Goal: Transaction & Acquisition: Purchase product/service

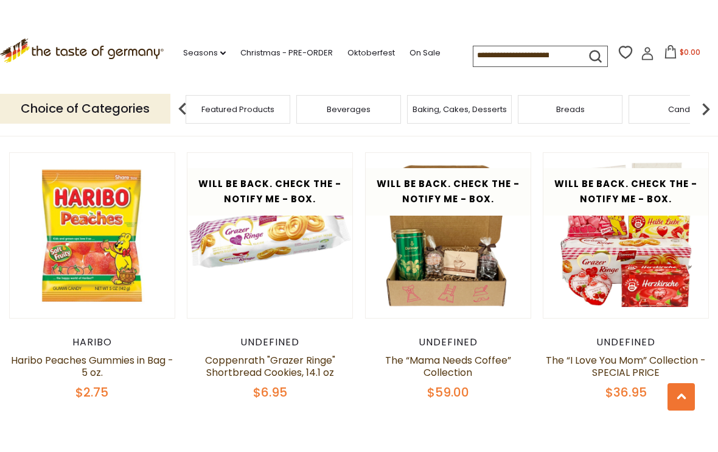
scroll to position [591, 0]
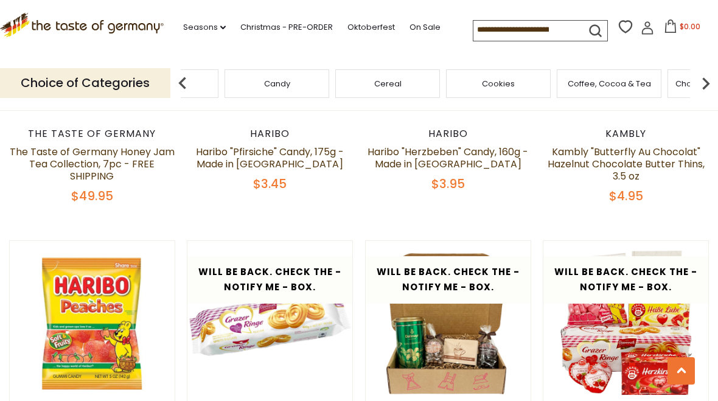
scroll to position [479, 0]
click at [322, 85] on div "Cheese & Dairy" at bounding box center [266, 83] width 111 height 29
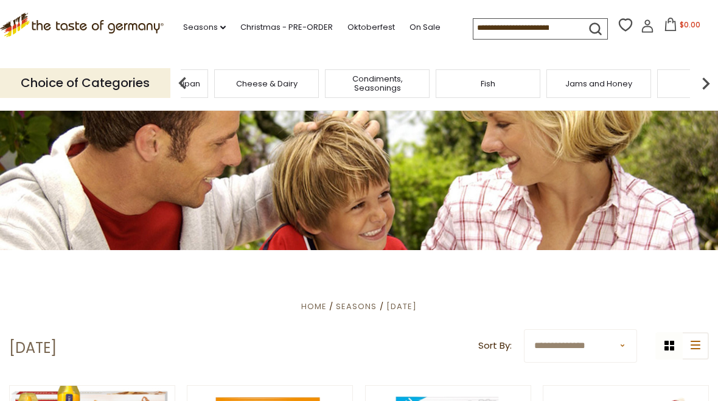
scroll to position [0, 0]
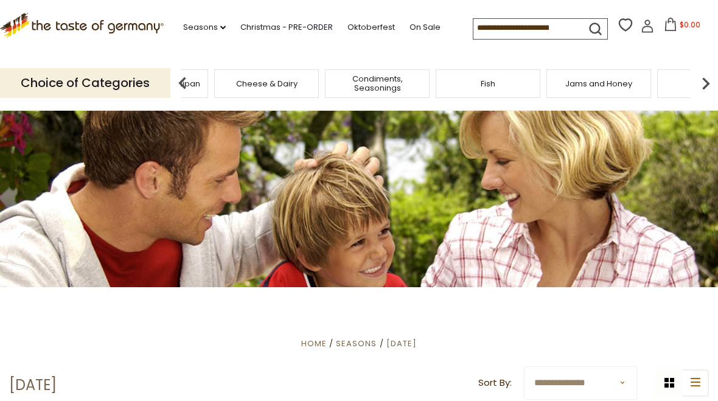
click at [410, 34] on link "On Sale" at bounding box center [425, 27] width 31 height 13
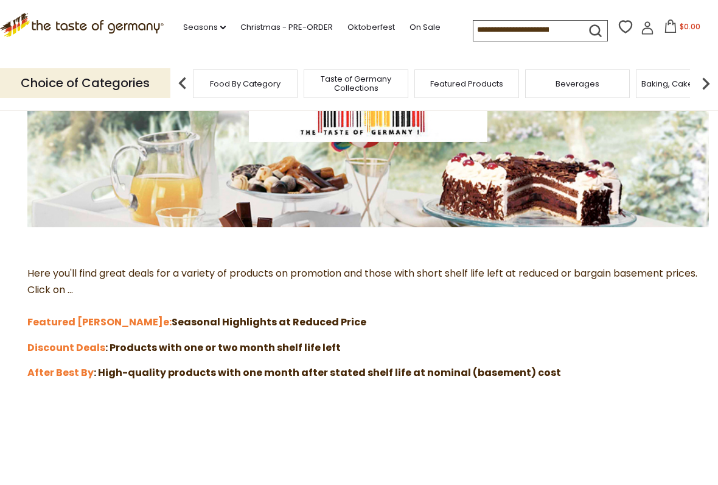
scroll to position [194, 0]
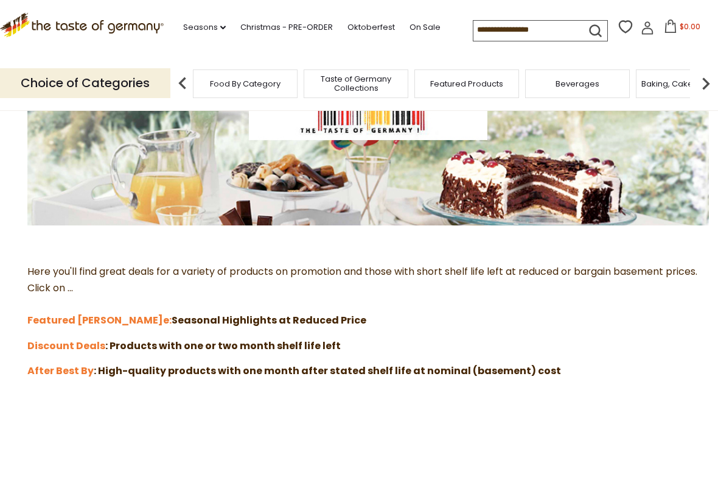
click at [289, 316] on p "Here you'll find great deals for a variety of products on promotion and those w…" at bounding box center [359, 296] width 700 height 65
click at [163, 315] on link "e:" at bounding box center [167, 320] width 9 height 14
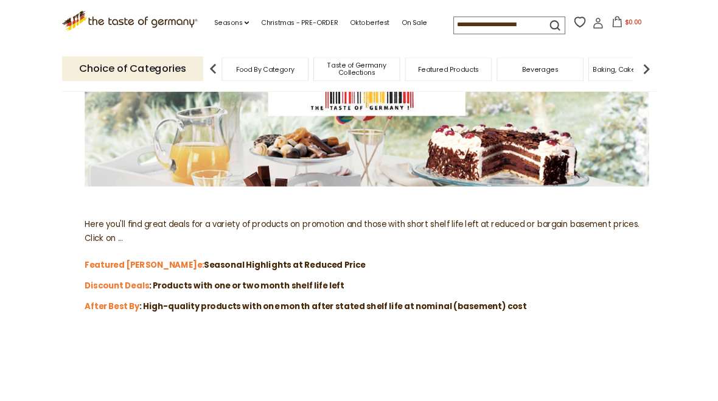
scroll to position [228, 0]
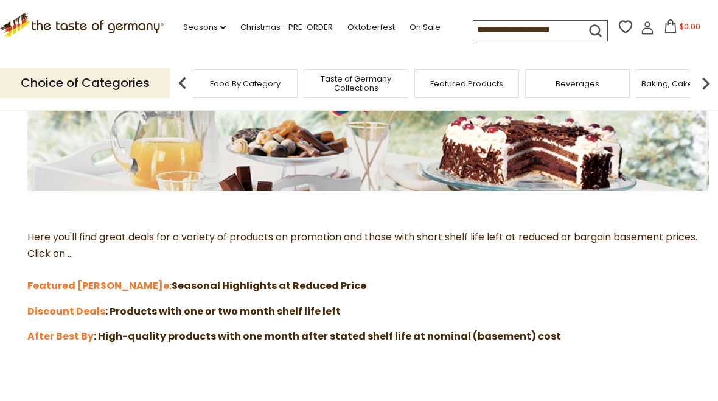
click at [303, 308] on strong ": Products with one or two month shelf life left" at bounding box center [223, 311] width 236 height 14
click at [73, 314] on strong "Discount Deals" at bounding box center [66, 311] width 78 height 14
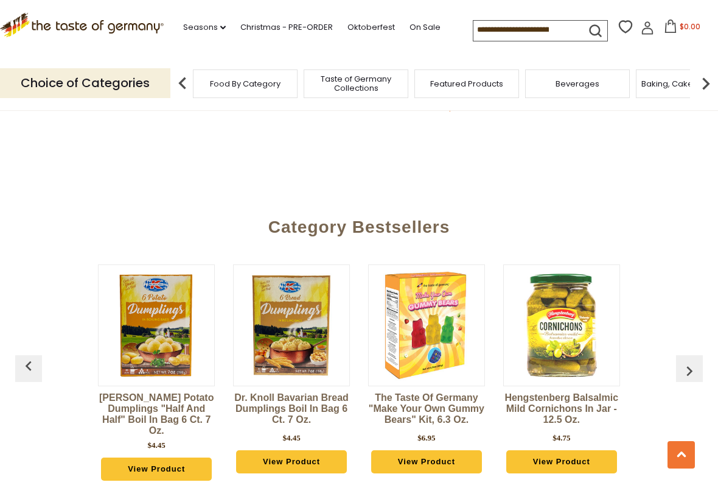
click at [686, 362] on img "button" at bounding box center [689, 370] width 19 height 19
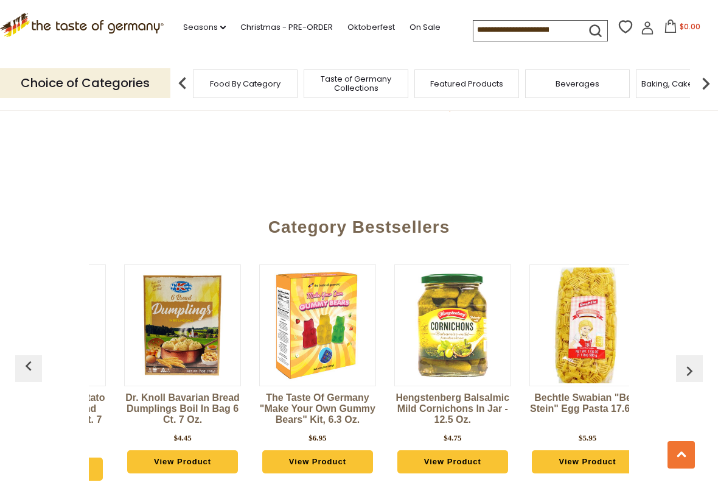
scroll to position [0, 135]
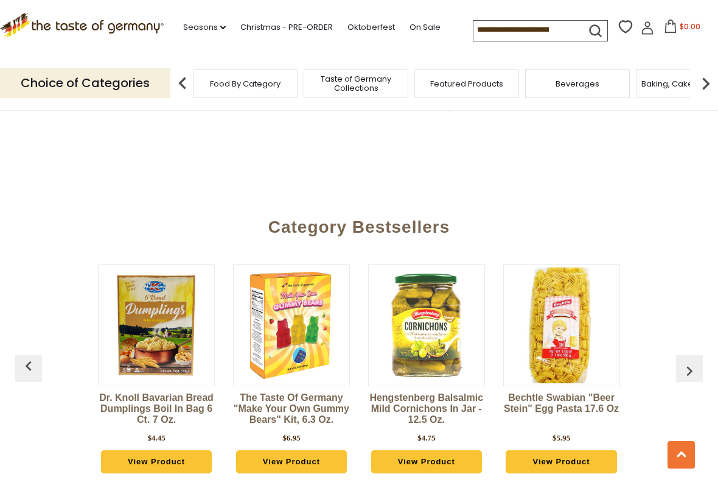
click at [695, 361] on img "button" at bounding box center [689, 370] width 19 height 19
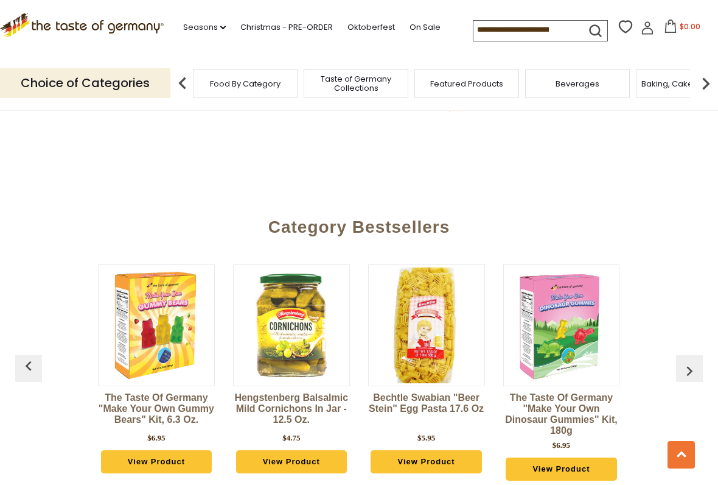
click at [697, 355] on button "button" at bounding box center [689, 368] width 27 height 27
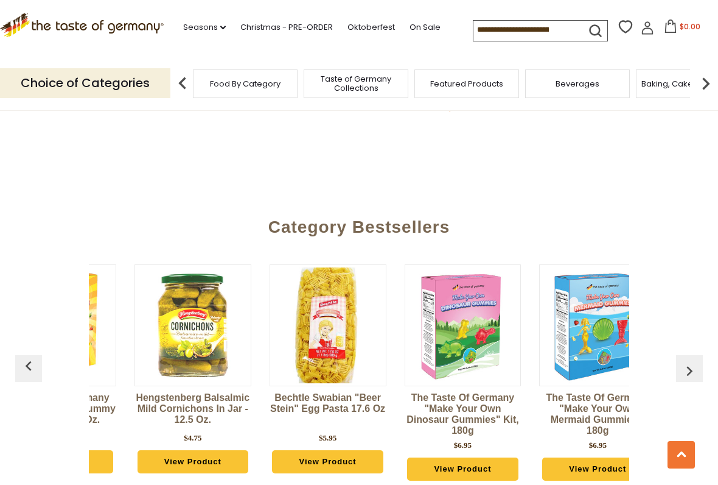
scroll to position [0, 405]
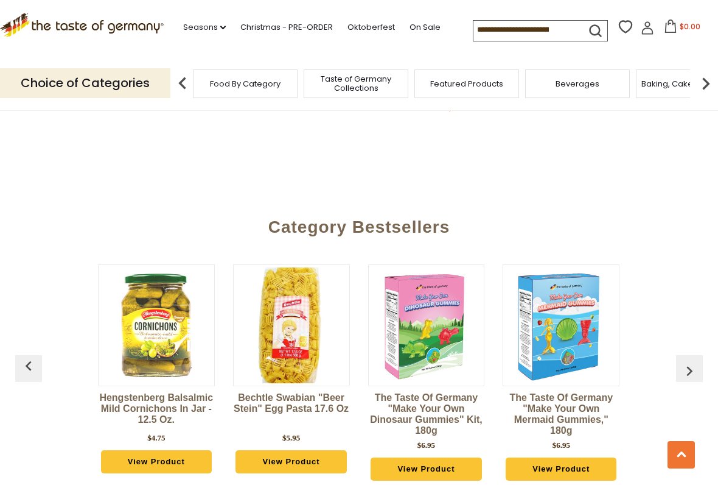
click at [697, 361] on img "button" at bounding box center [689, 370] width 19 height 19
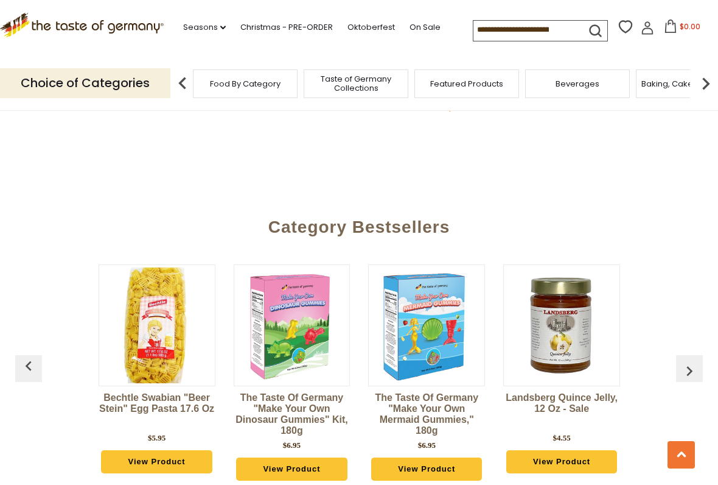
scroll to position [0, 541]
click at [695, 355] on button "button" at bounding box center [689, 368] width 27 height 27
click at [695, 361] on img "button" at bounding box center [689, 370] width 19 height 19
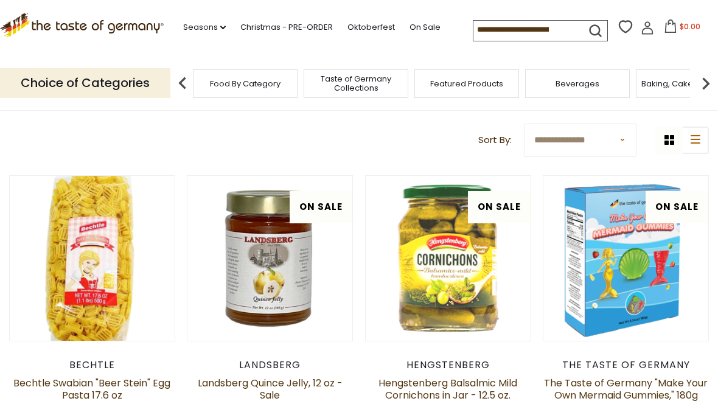
scroll to position [0, 0]
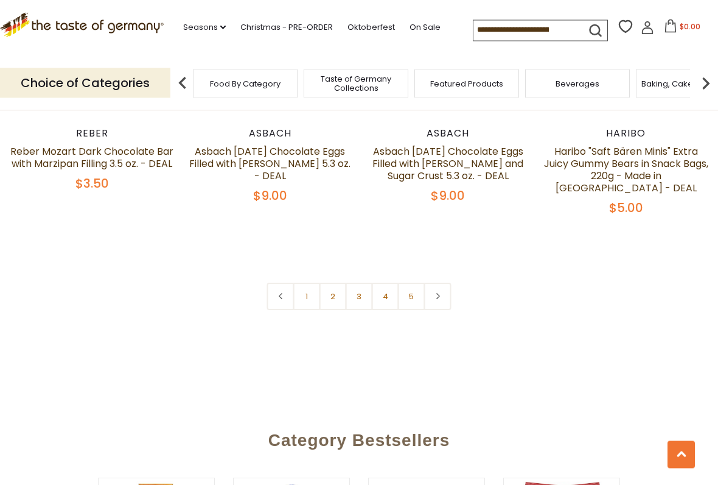
scroll to position [2776, 0]
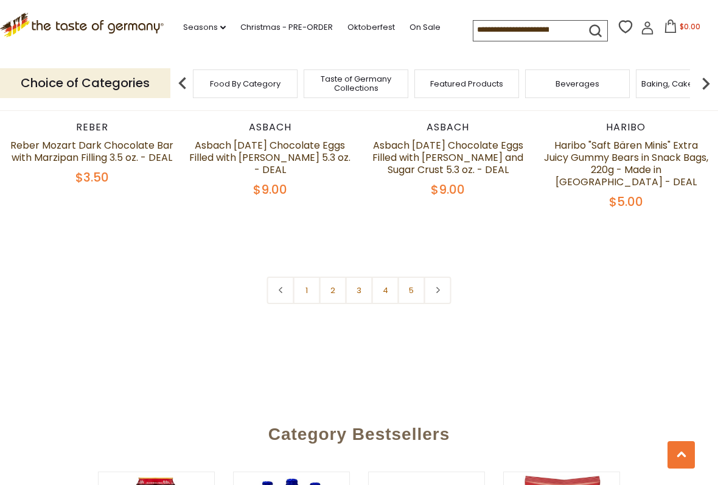
click at [441, 287] on icon at bounding box center [437, 290] width 7 height 6
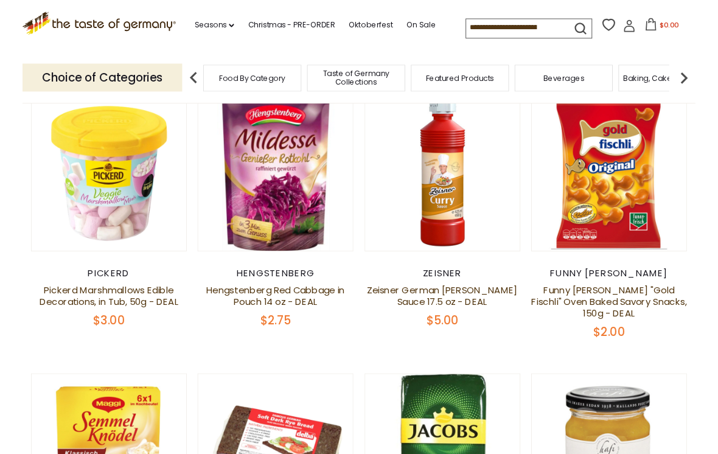
scroll to position [217, 0]
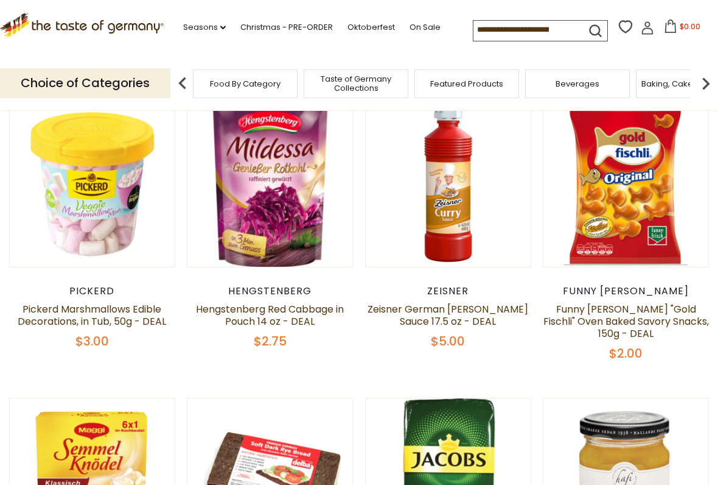
click at [289, 343] on div "$2.75" at bounding box center [270, 341] width 166 height 15
click at [286, 335] on span "$2.75" at bounding box center [270, 340] width 33 height 17
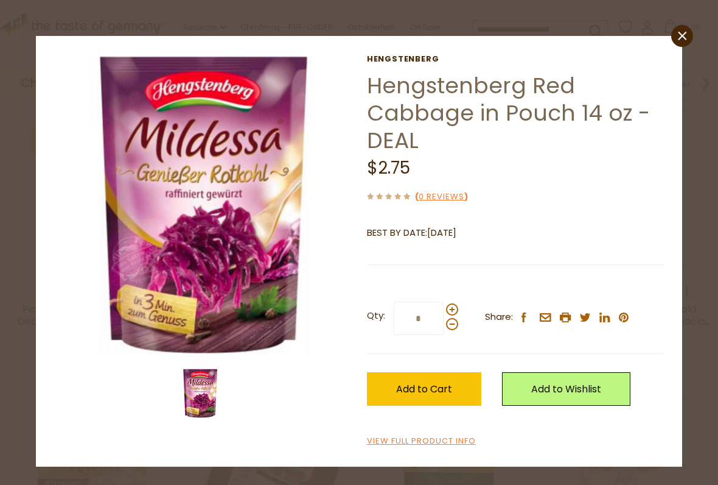
click at [455, 302] on label "Qty: *" at bounding box center [412, 317] width 91 height 33
click at [444, 302] on input "*" at bounding box center [419, 317] width 50 height 33
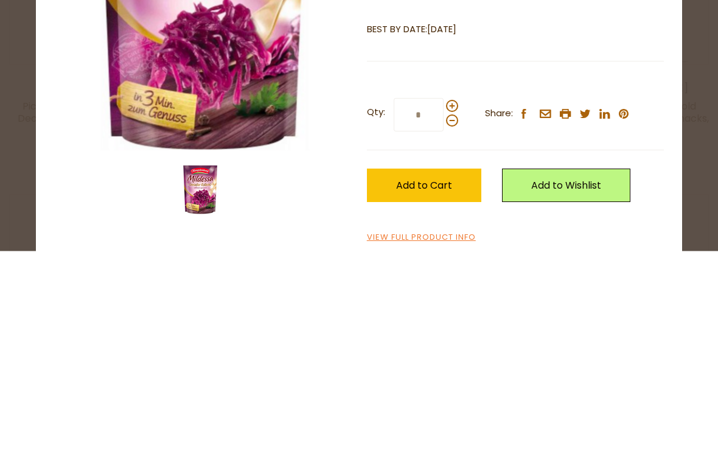
click at [454, 303] on span at bounding box center [452, 309] width 12 height 12
click at [444, 301] on input "*" at bounding box center [419, 317] width 50 height 33
type input "*"
click at [435, 382] on span "Add to Cart" at bounding box center [424, 389] width 56 height 14
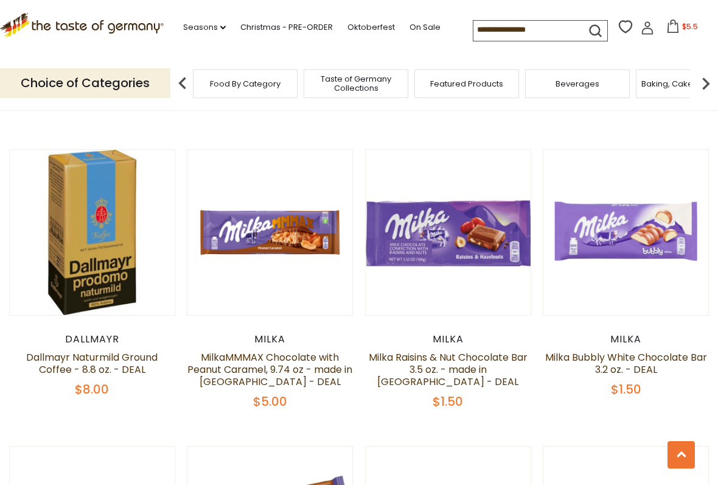
scroll to position [776, 0]
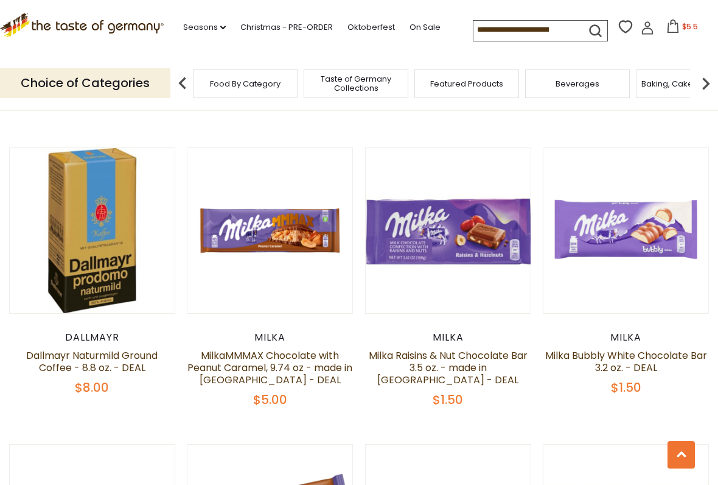
click at [99, 32] on button "Quick View" at bounding box center [92, 17] width 82 height 27
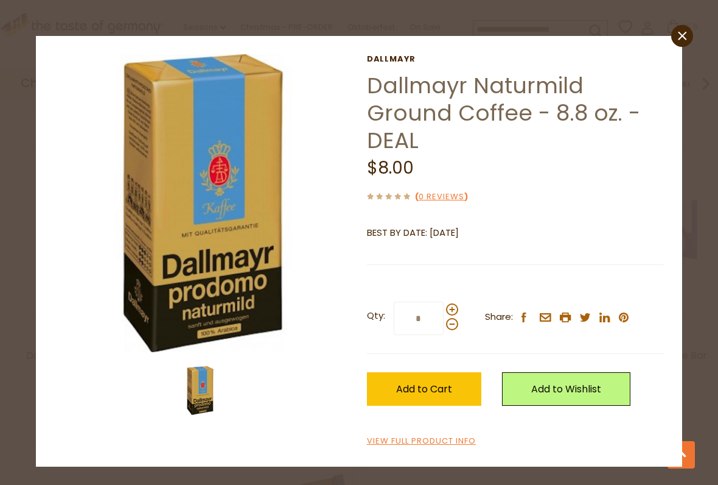
click at [452, 304] on span at bounding box center [452, 309] width 12 height 12
click at [444, 304] on input "*" at bounding box center [419, 317] width 50 height 33
type input "*"
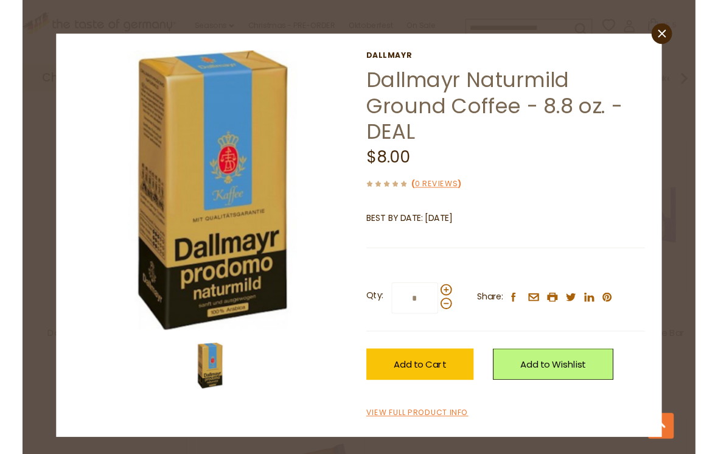
scroll to position [775, 0]
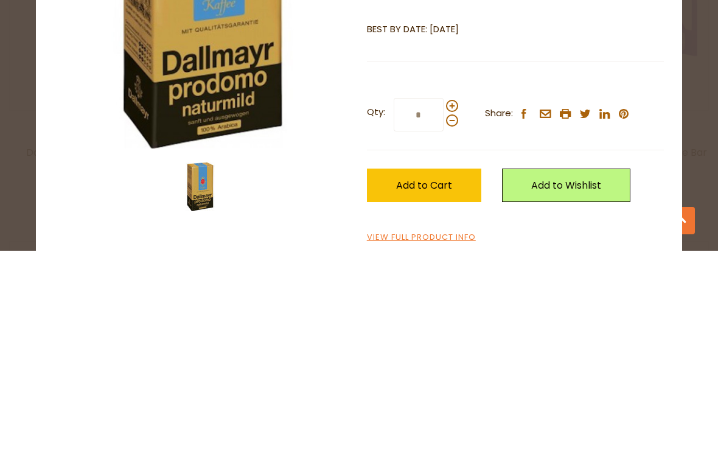
click at [430, 382] on span "Add to Cart" at bounding box center [424, 389] width 56 height 14
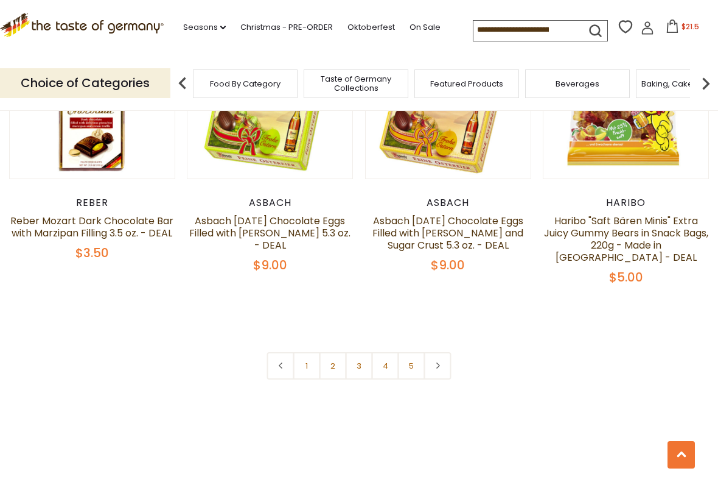
scroll to position [2701, 0]
click at [359, 352] on link "3" at bounding box center [359, 365] width 27 height 27
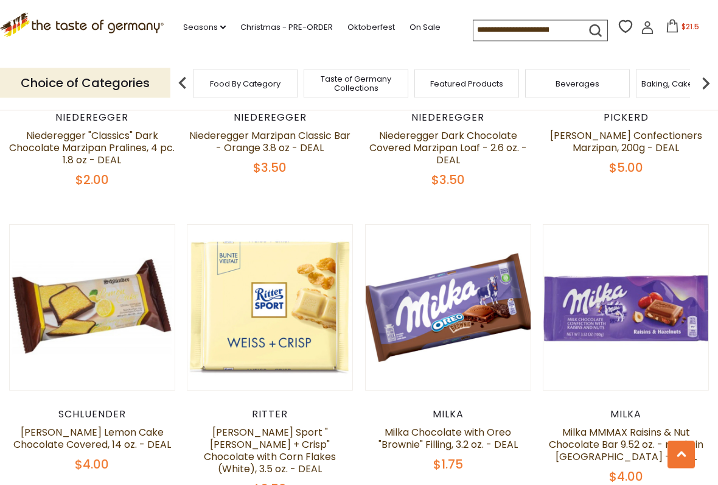
scroll to position [1268, 0]
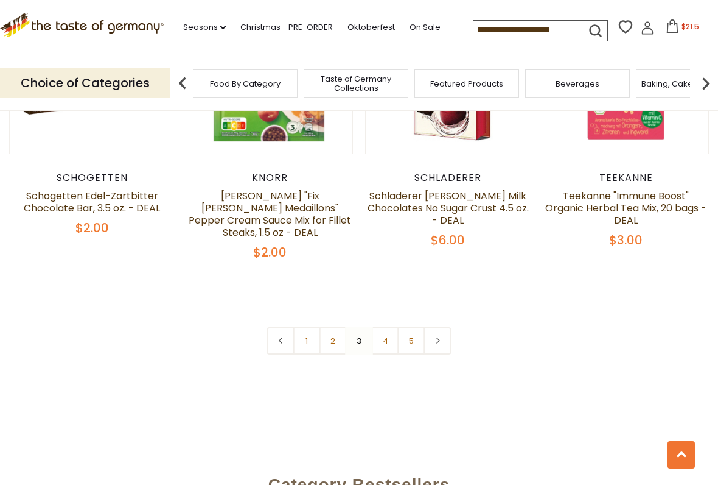
click at [388, 327] on link "4" at bounding box center [385, 340] width 27 height 27
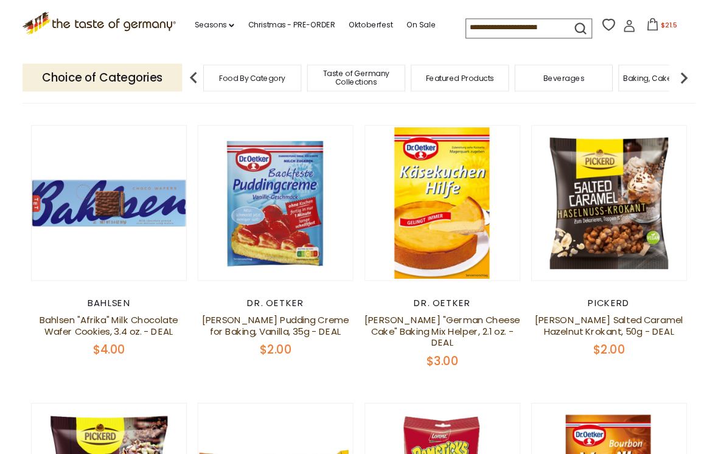
scroll to position [482, 0]
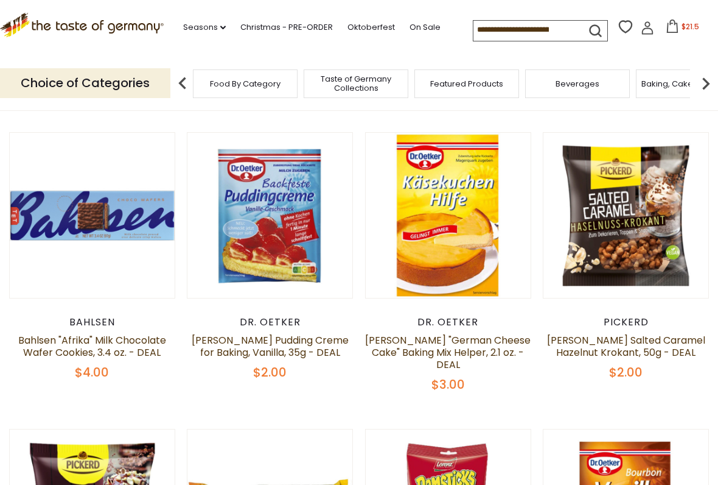
click at [281, 16] on button "Quick View" at bounding box center [270, 2] width 82 height 27
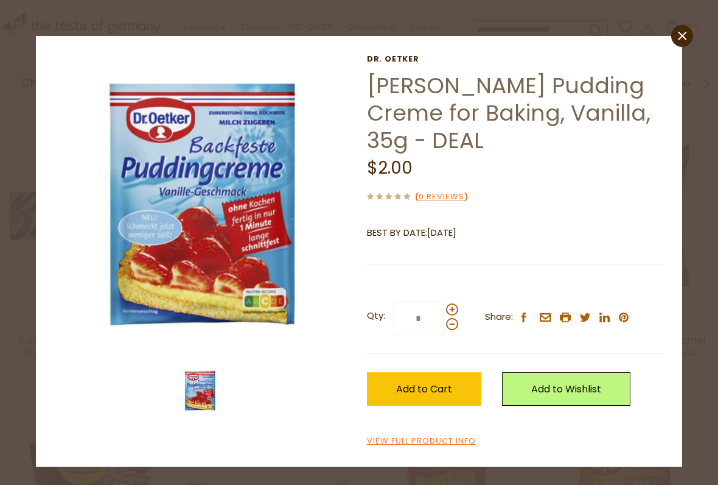
click at [454, 301] on label "Qty: *" at bounding box center [412, 317] width 91 height 33
click at [444, 301] on input "*" at bounding box center [419, 317] width 50 height 33
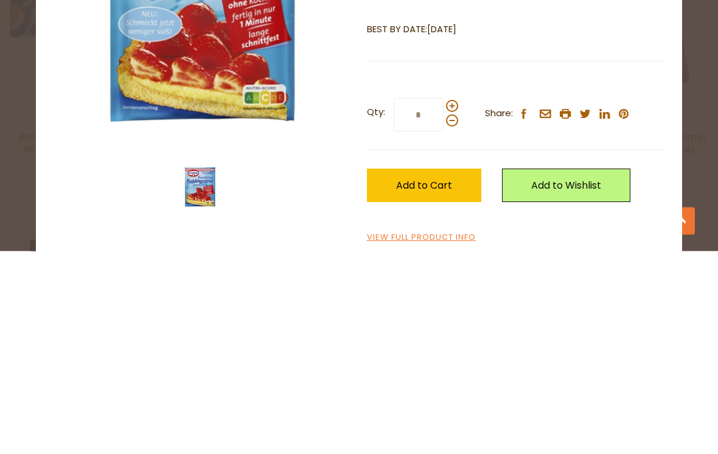
click at [435, 382] on span "Add to Cart" at bounding box center [424, 389] width 56 height 14
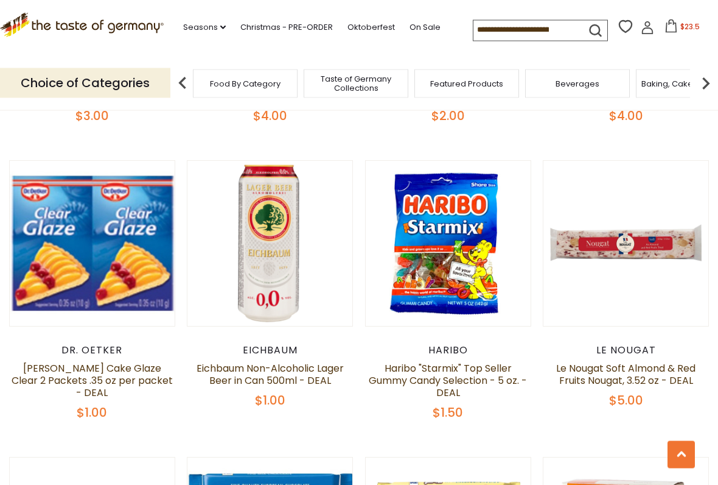
scroll to position [1357, 0]
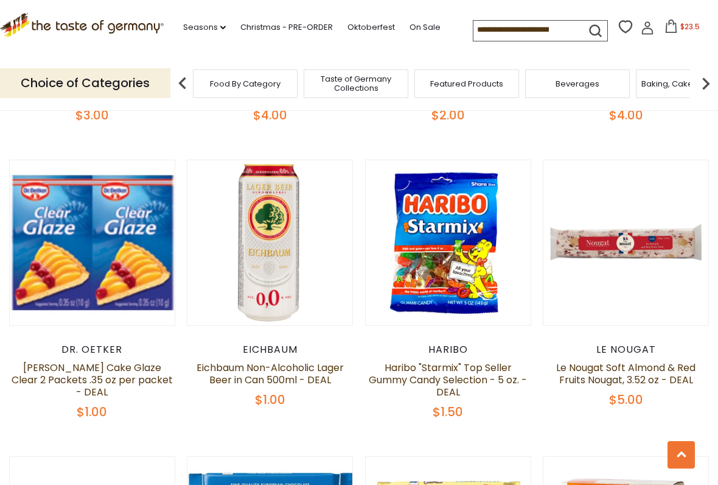
click at [106, 44] on button "Quick View" at bounding box center [92, 29] width 82 height 27
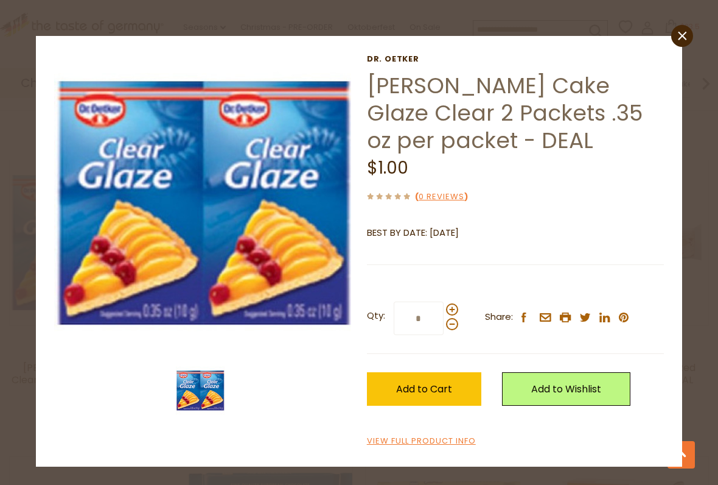
click at [440, 382] on span "Add to Cart" at bounding box center [424, 389] width 56 height 14
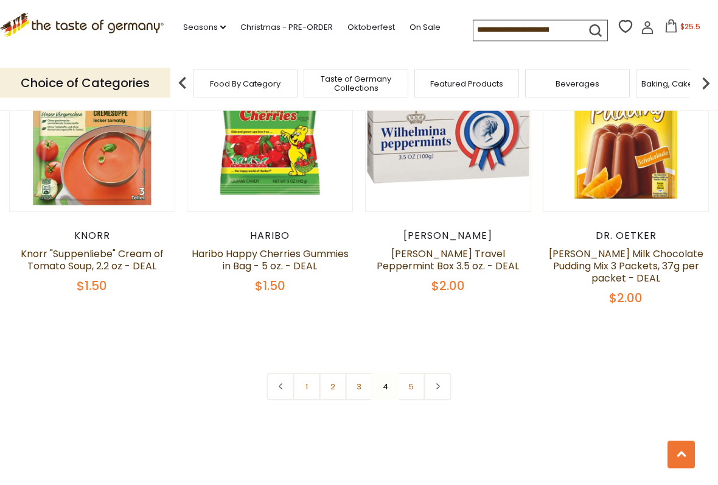
scroll to position [2671, 0]
click at [409, 373] on link "5" at bounding box center [411, 386] width 27 height 27
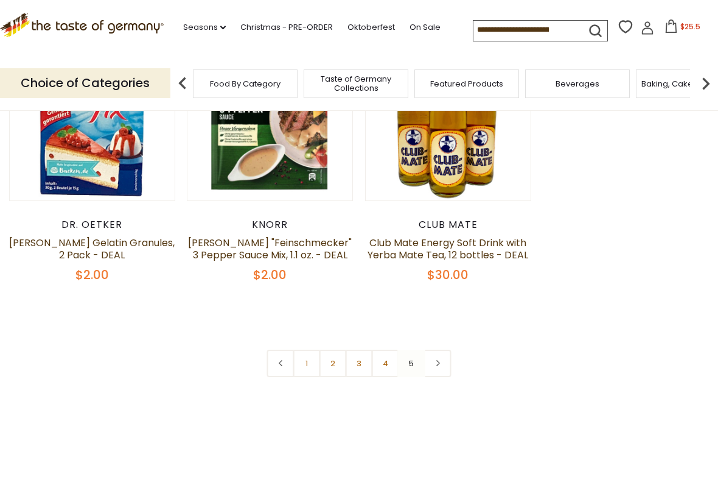
scroll to position [289, 0]
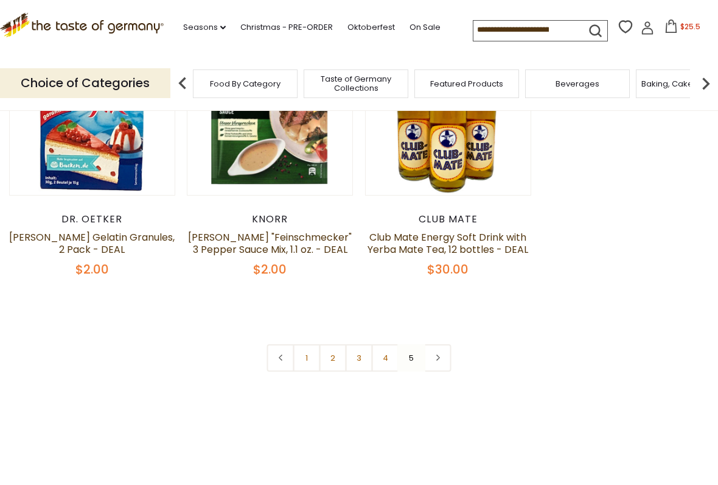
click at [337, 353] on link "2" at bounding box center [333, 357] width 27 height 27
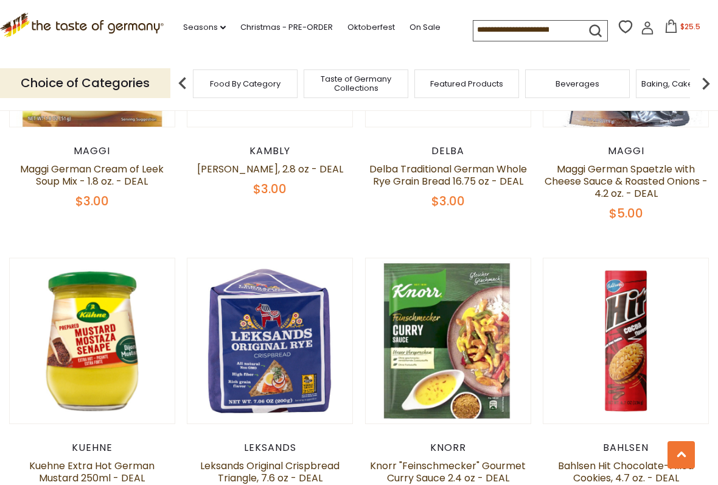
scroll to position [1283, 0]
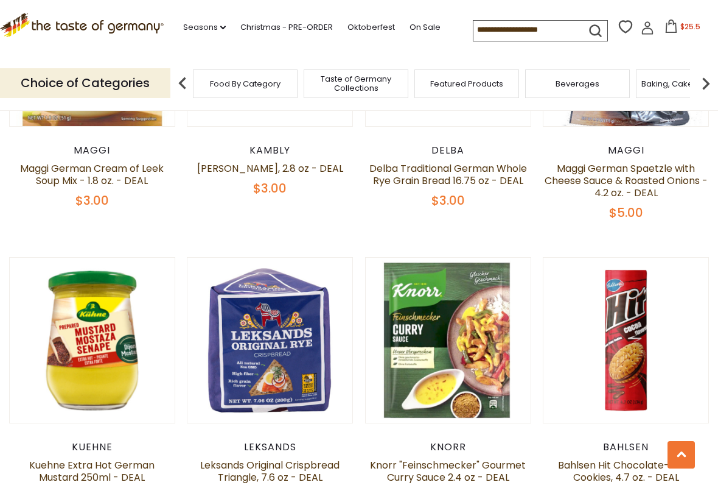
click at [100, 141] on button "Quick View" at bounding box center [92, 127] width 82 height 27
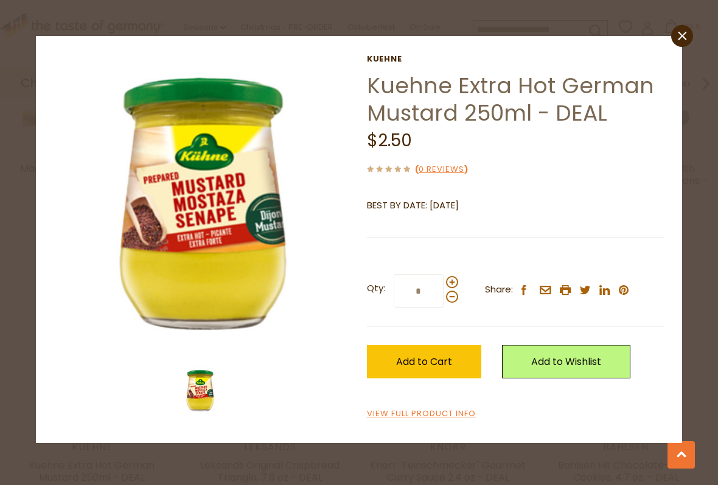
click at [460, 360] on button "Add to Cart" at bounding box center [424, 361] width 114 height 33
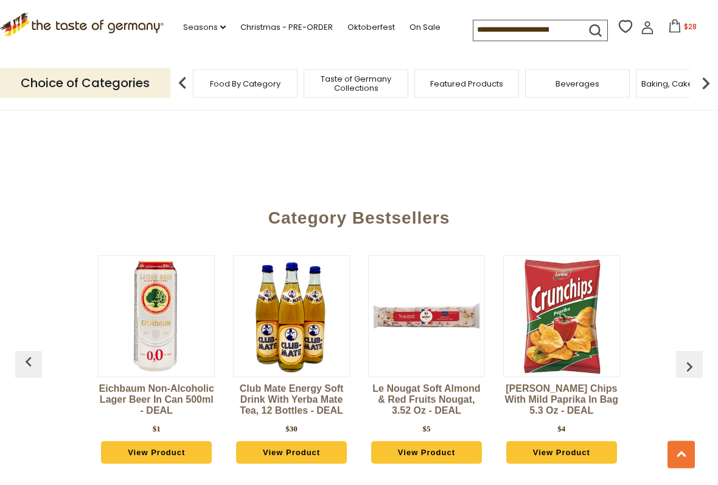
scroll to position [3008, 0]
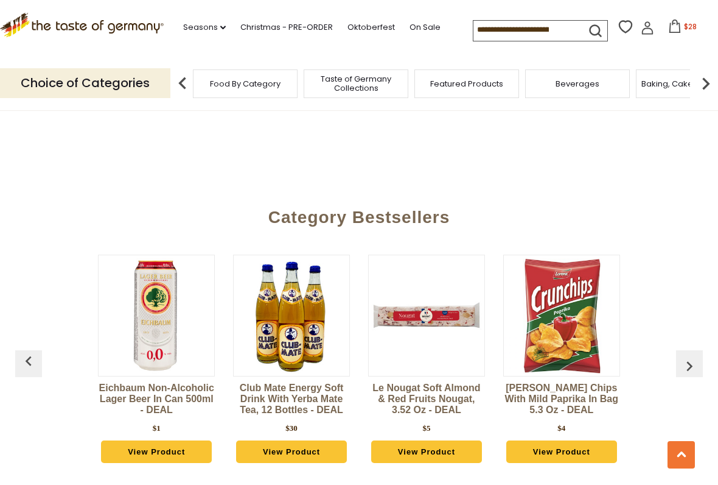
click at [689, 356] on img "button" at bounding box center [689, 365] width 19 height 19
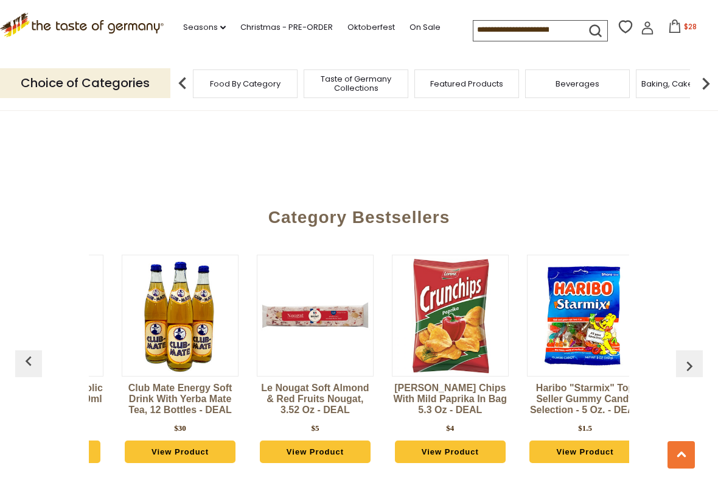
scroll to position [0, 135]
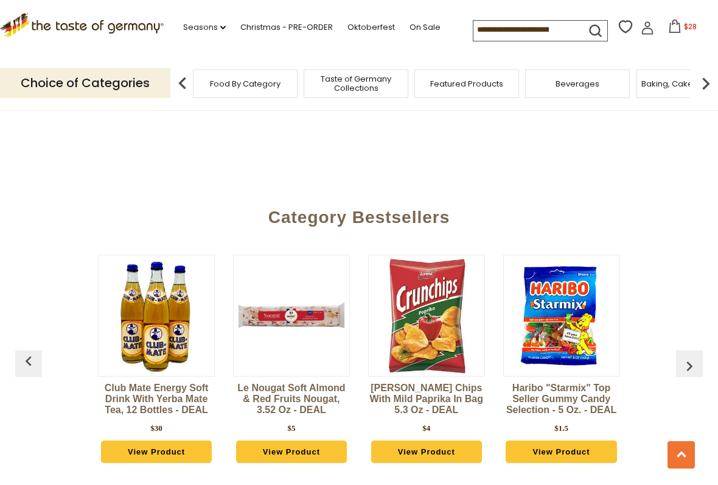
click at [692, 356] on img "button" at bounding box center [689, 365] width 19 height 19
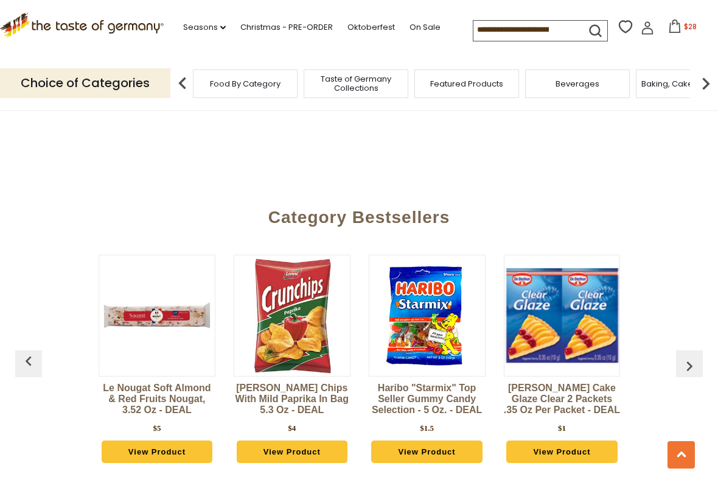
scroll to position [0, 270]
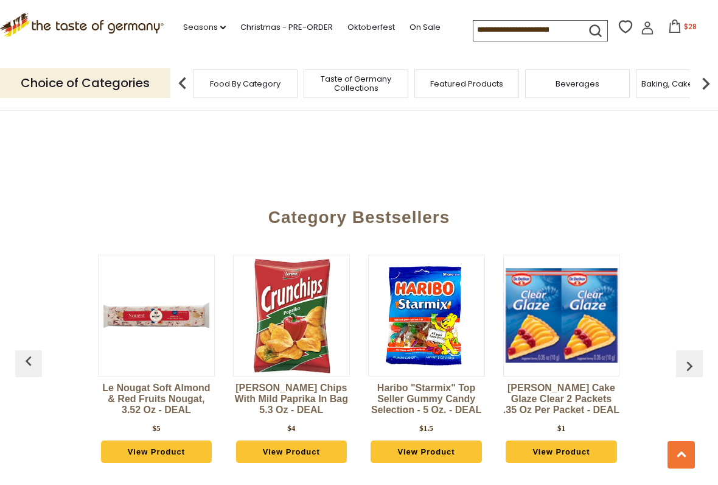
click at [696, 356] on img "button" at bounding box center [689, 365] width 19 height 19
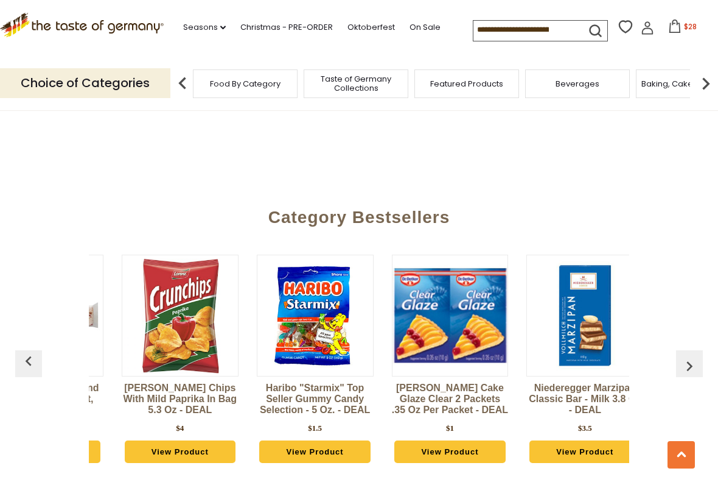
scroll to position [0, 405]
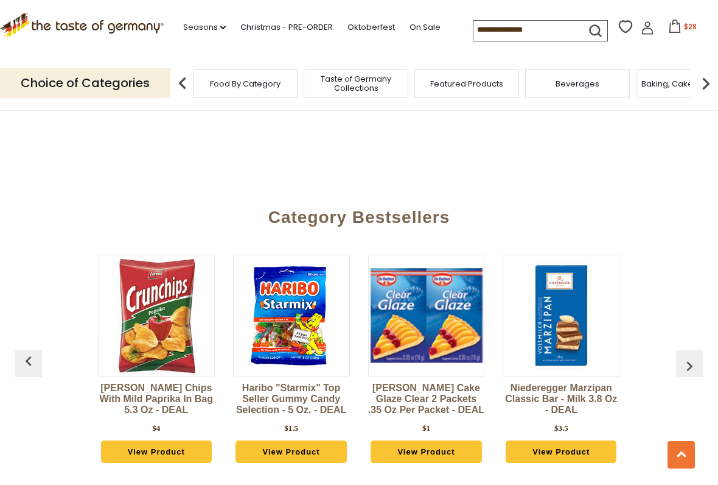
click at [692, 356] on img "button" at bounding box center [689, 365] width 19 height 19
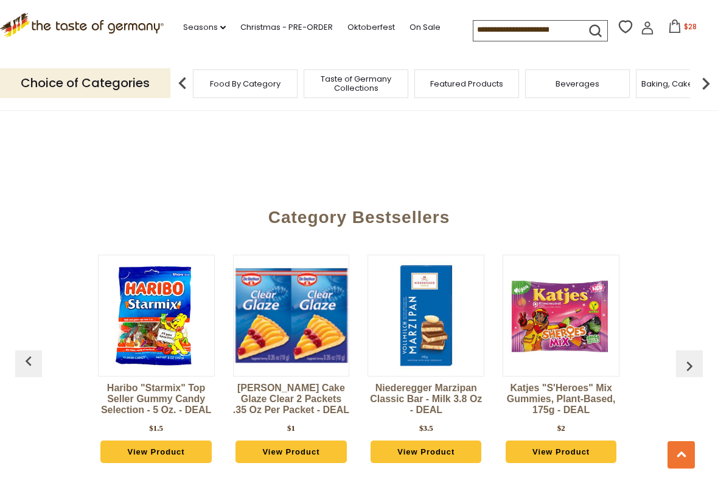
click at [689, 356] on img "button" at bounding box center [689, 365] width 19 height 19
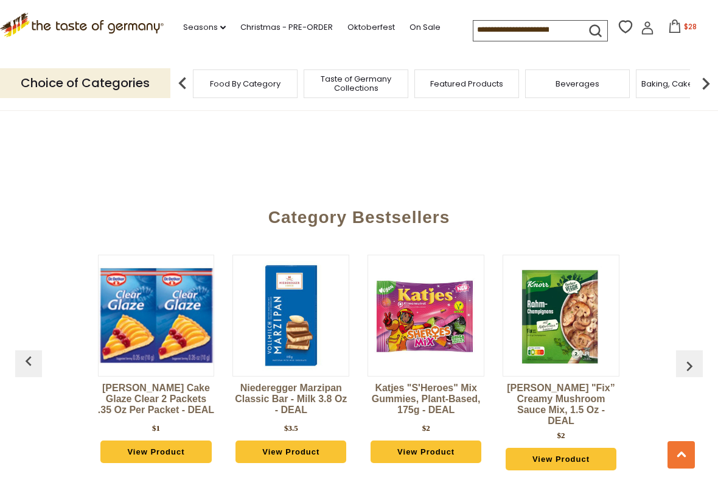
click at [688, 356] on img "button" at bounding box center [689, 365] width 19 height 19
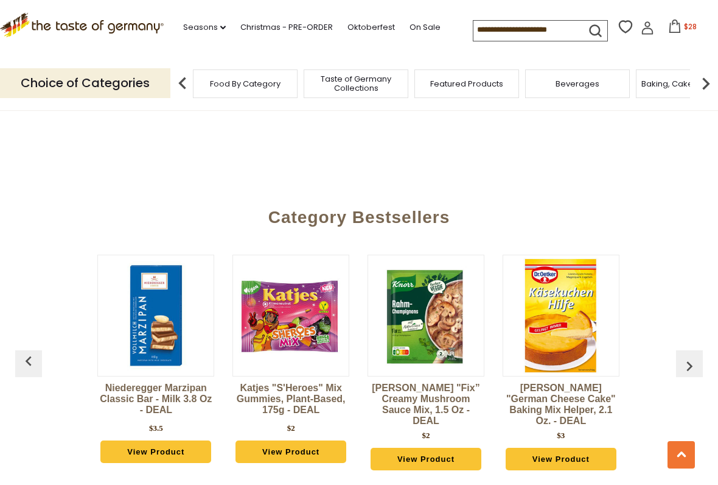
click at [684, 350] on button "button" at bounding box center [689, 363] width 27 height 27
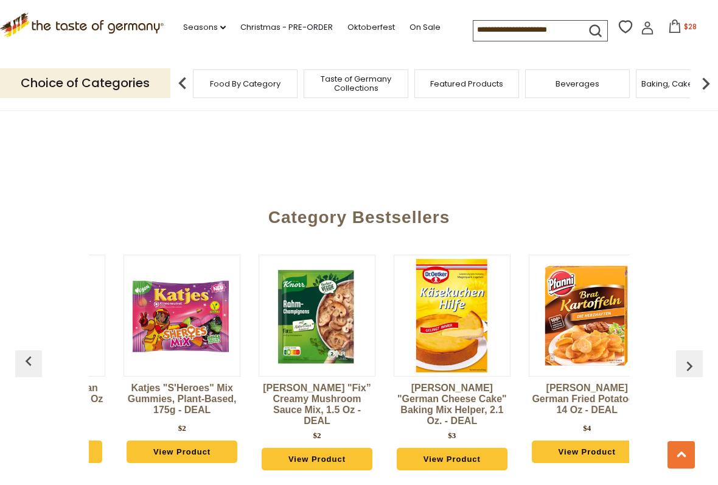
scroll to position [0, 946]
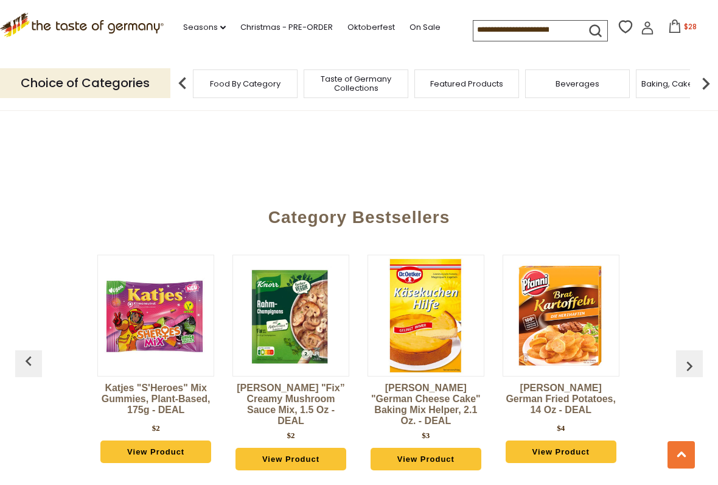
click at [687, 356] on img "button" at bounding box center [689, 365] width 19 height 19
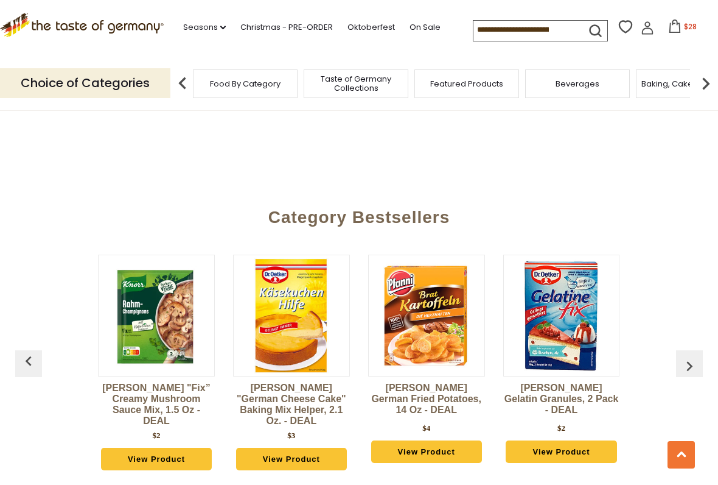
scroll to position [0, 1081]
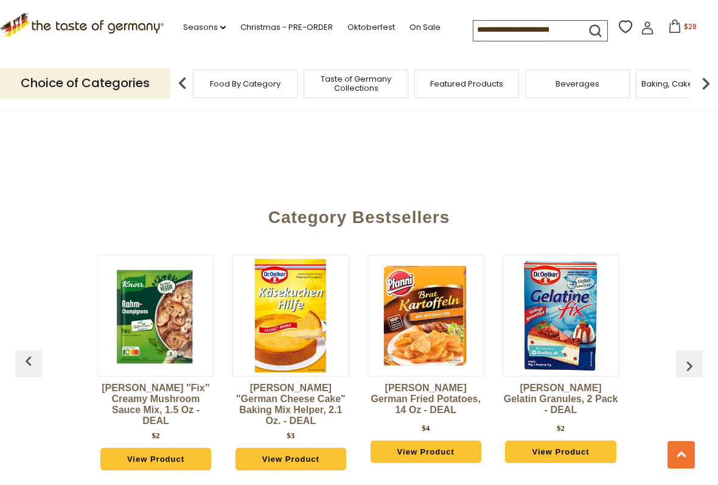
click at [687, 356] on img "button" at bounding box center [689, 365] width 19 height 19
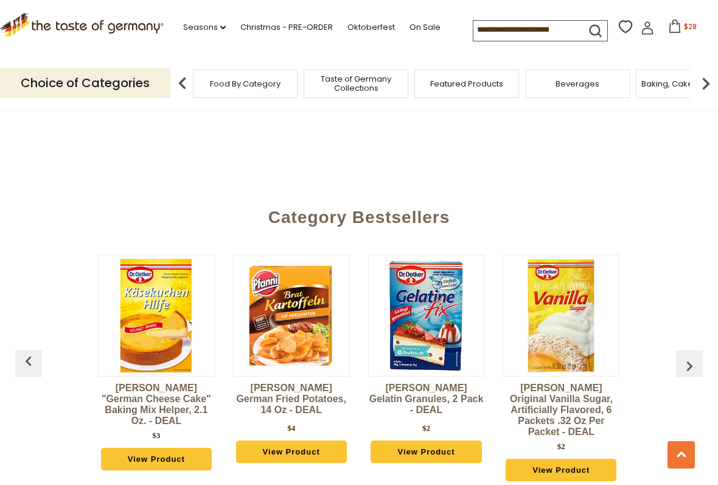
scroll to position [0, 1216]
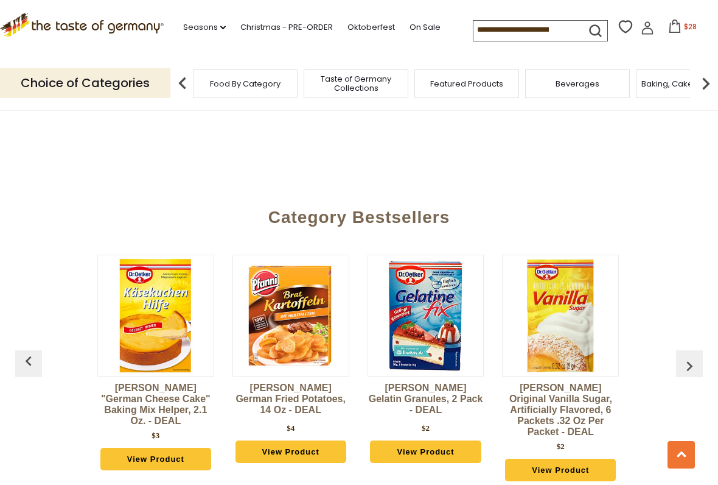
click at [689, 356] on img "button" at bounding box center [689, 365] width 19 height 19
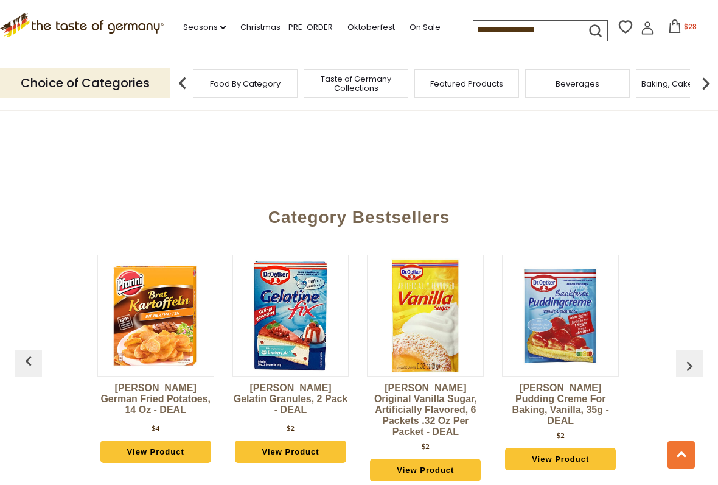
click at [694, 356] on img "button" at bounding box center [689, 365] width 19 height 19
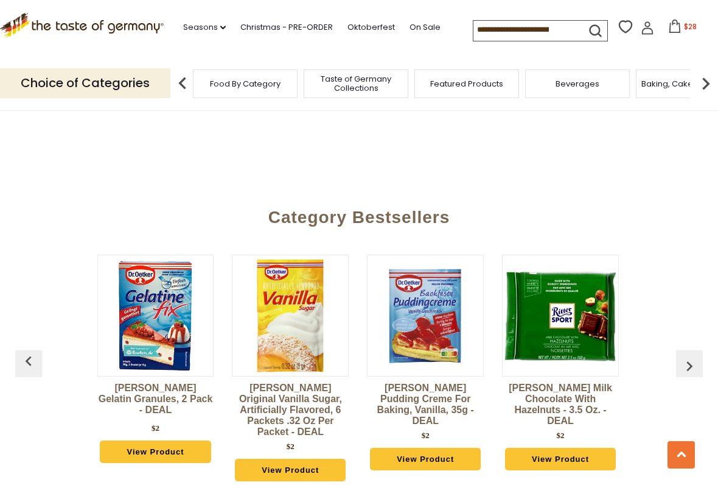
click at [690, 356] on img "button" at bounding box center [689, 365] width 19 height 19
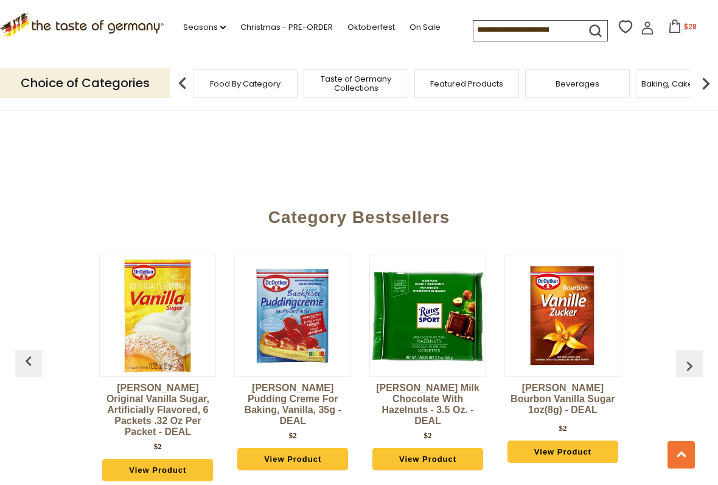
scroll to position [0, 1621]
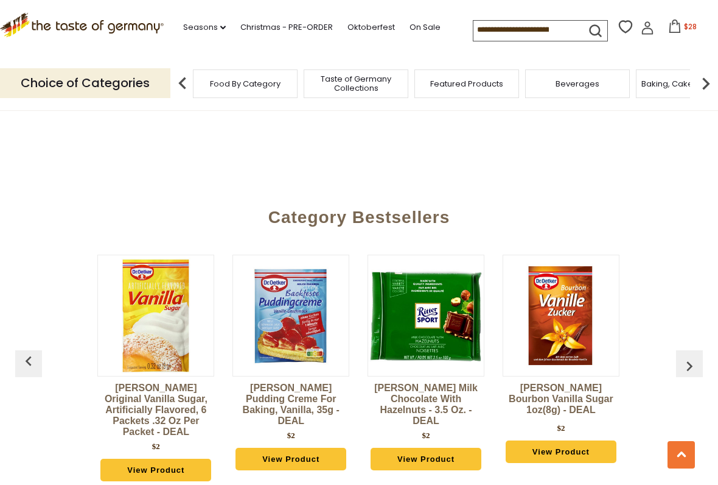
click at [694, 356] on img "button" at bounding box center [689, 365] width 19 height 19
click at [693, 356] on img "button" at bounding box center [689, 365] width 19 height 19
click at [711, 78] on img at bounding box center [706, 83] width 24 height 24
click at [330, 81] on div "Candy" at bounding box center [277, 83] width 105 height 29
click at [188, 75] on div "Candy" at bounding box center [135, 83] width 105 height 29
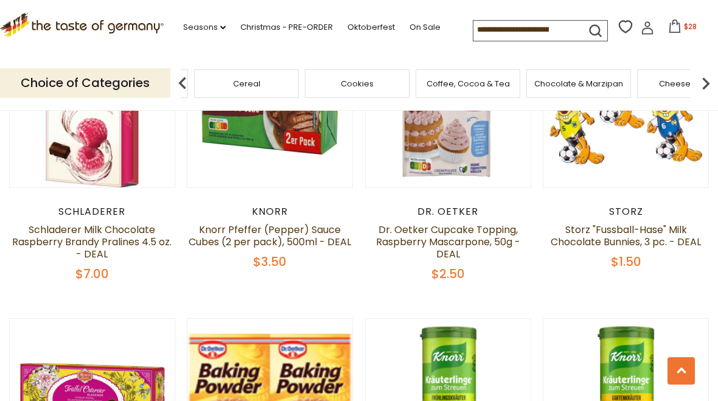
scroll to position [2113, 0]
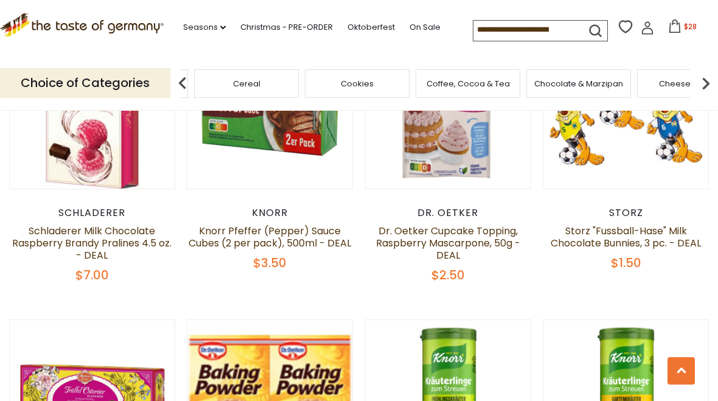
click at [365, 30] on link "Oktoberfest" at bounding box center [371, 27] width 47 height 13
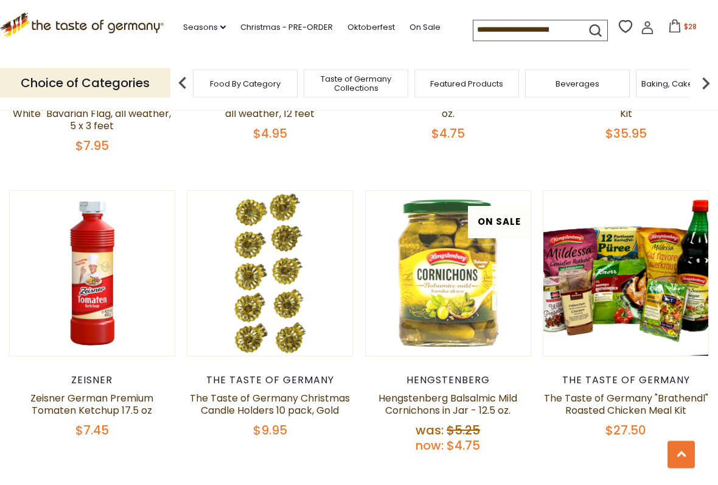
scroll to position [2035, 0]
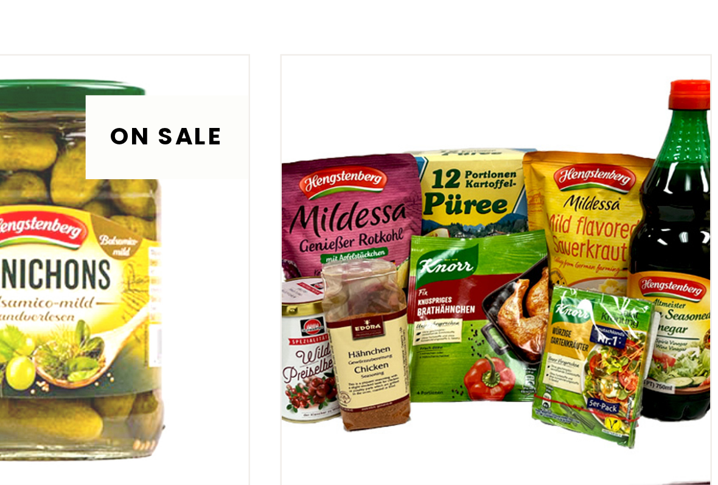
click at [585, 74] on button "Quick View" at bounding box center [626, 60] width 82 height 27
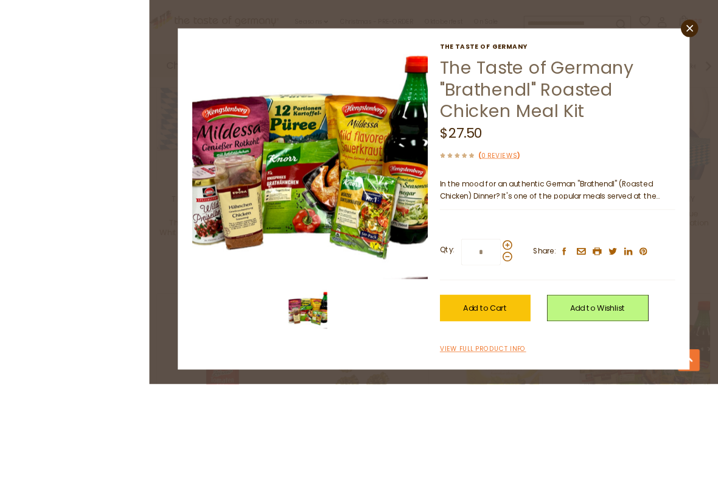
scroll to position [2004, 0]
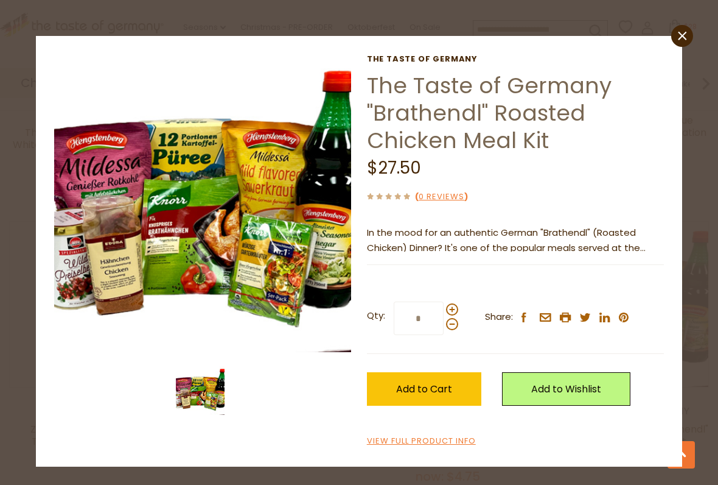
click at [682, 21] on div "close The Taste of Germany The Taste of Germany "Brathendl" Roasted Chicken Mea…" at bounding box center [359, 242] width 718 height 485
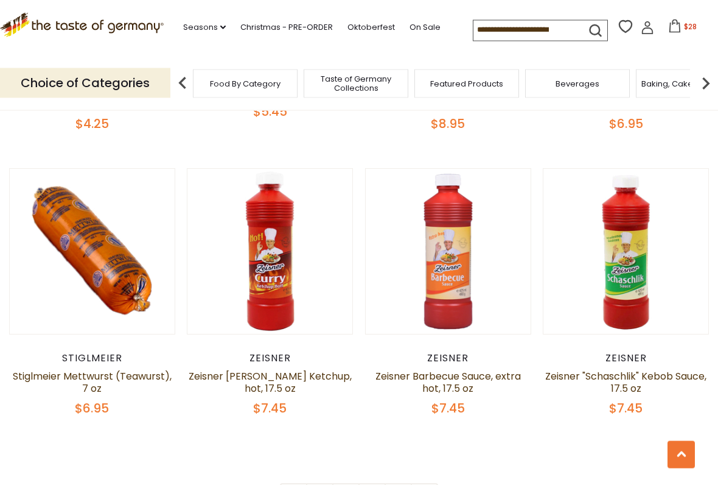
scroll to position [2655, 0]
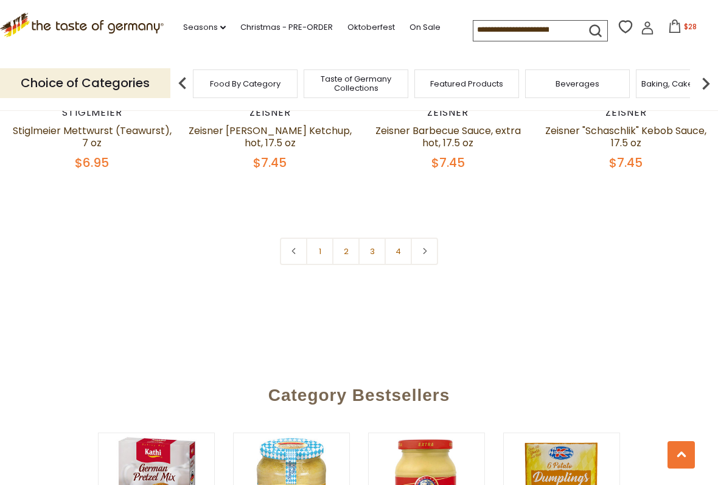
click at [349, 249] on link "2" at bounding box center [345, 250] width 27 height 27
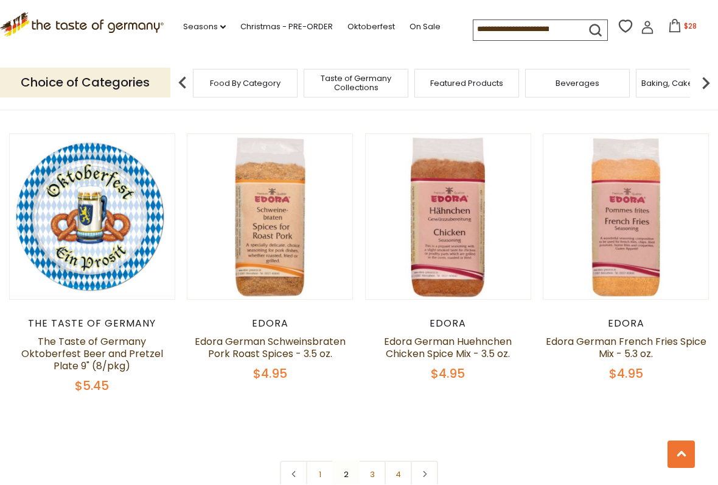
scroll to position [2700, 0]
click at [371, 401] on link "3" at bounding box center [372, 473] width 27 height 27
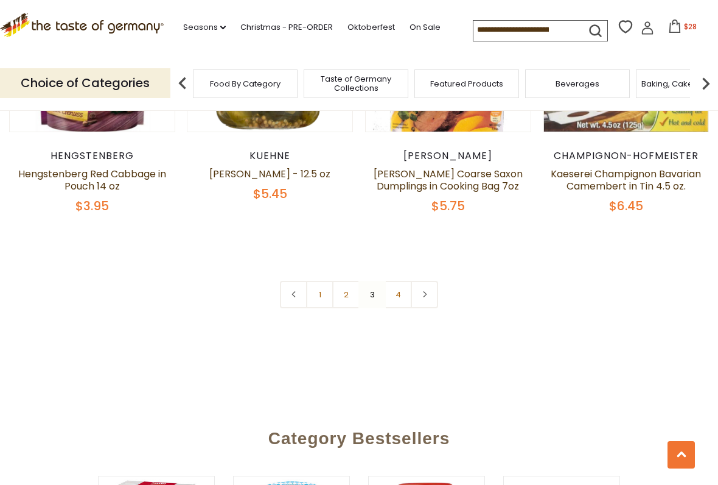
scroll to position [2774, 0]
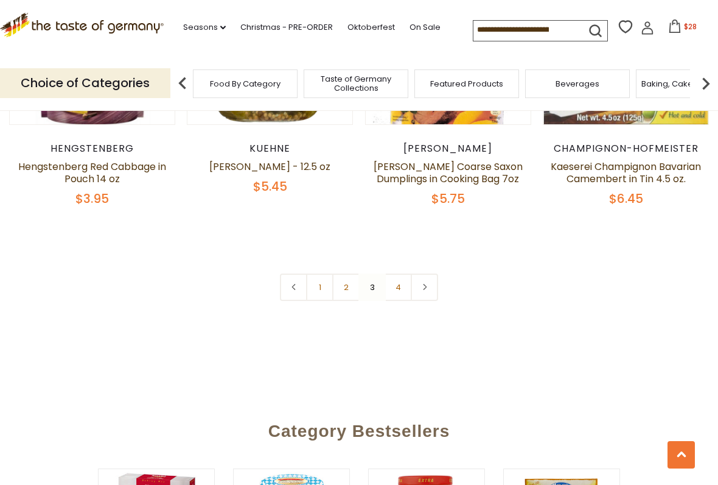
click at [409, 288] on link "4" at bounding box center [398, 286] width 27 height 27
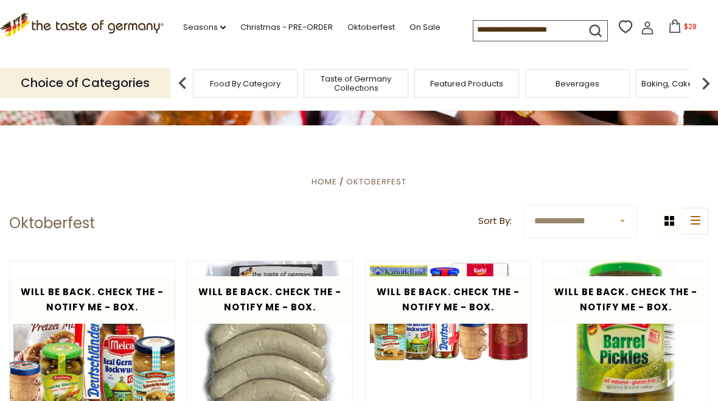
scroll to position [161, 0]
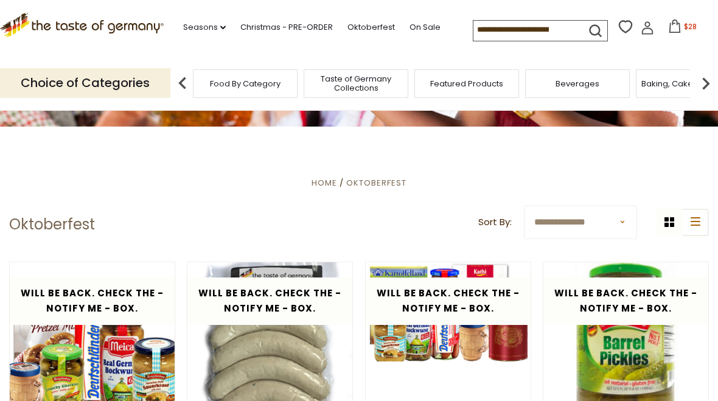
click at [657, 22] on button "$28" at bounding box center [683, 28] width 52 height 18
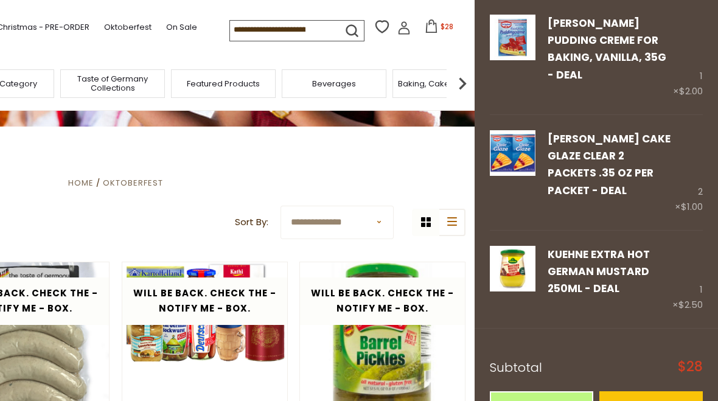
scroll to position [259, 0]
click at [655, 392] on link "Checkout" at bounding box center [652, 408] width 104 height 33
